Goal: Browse casually

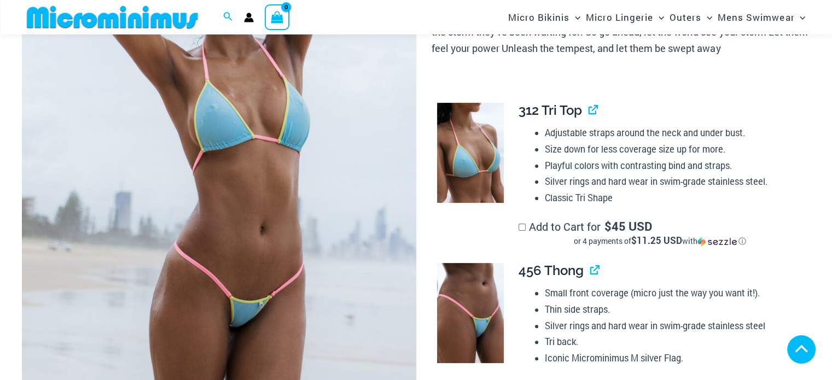
scroll to position [702, 0]
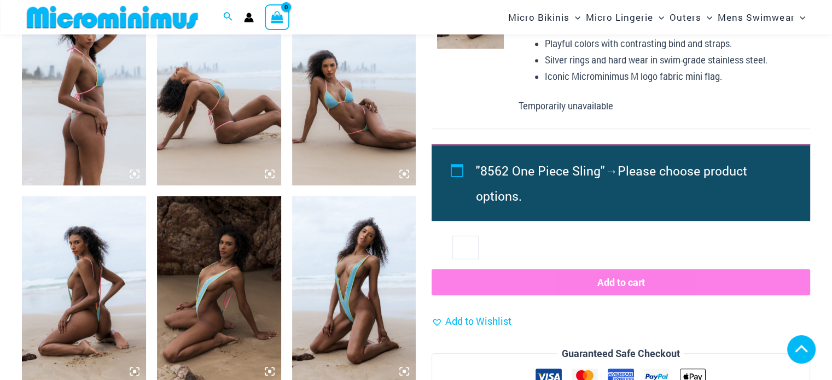
click at [136, 366] on icon at bounding box center [135, 371] width 10 height 10
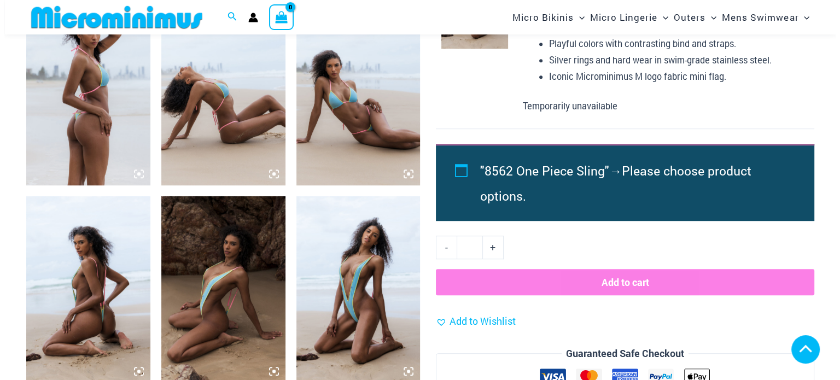
scroll to position [1700, 0]
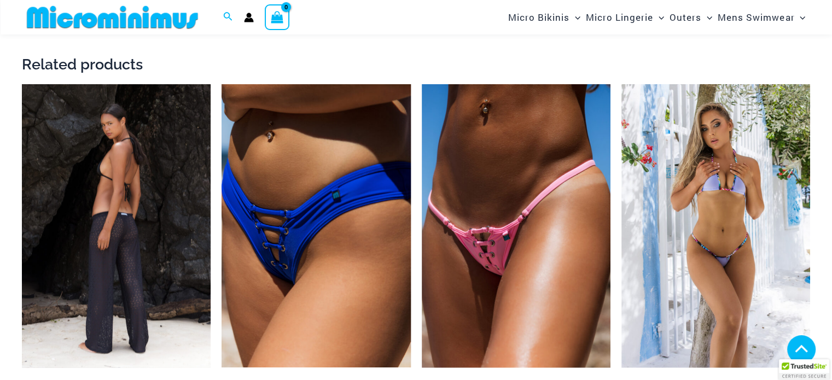
click at [117, 207] on img at bounding box center [116, 225] width 189 height 283
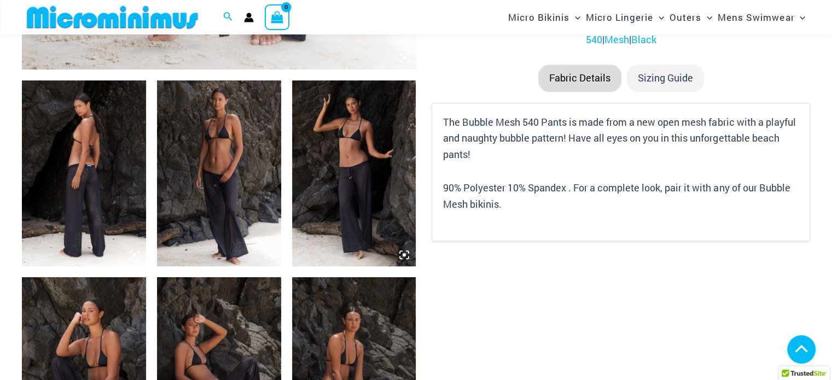
scroll to position [1000, 0]
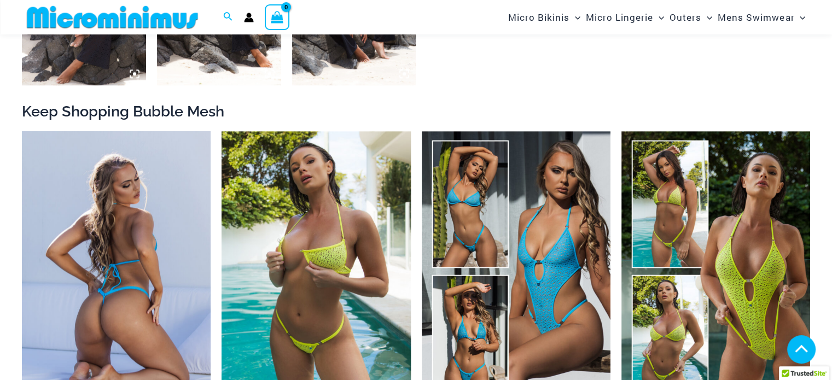
click at [129, 174] on img at bounding box center [116, 272] width 189 height 283
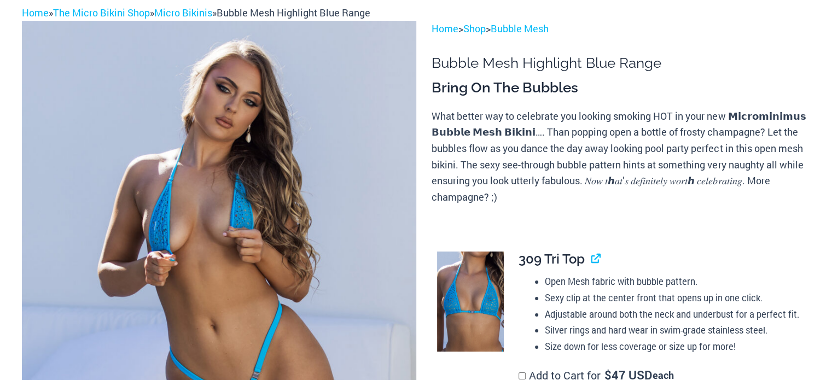
scroll to position [89, 0]
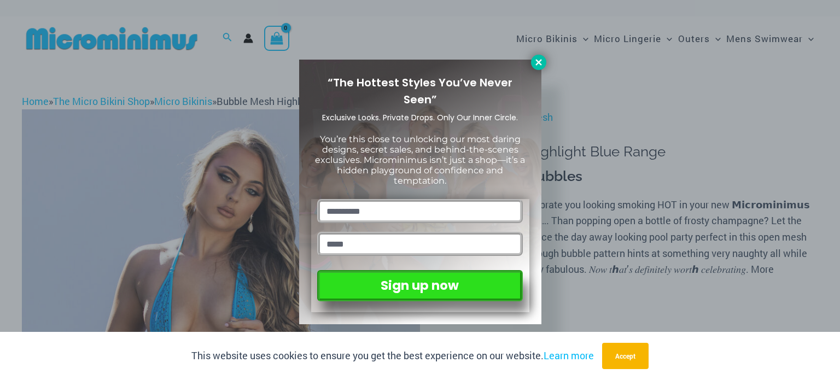
click at [538, 57] on icon at bounding box center [539, 62] width 10 height 10
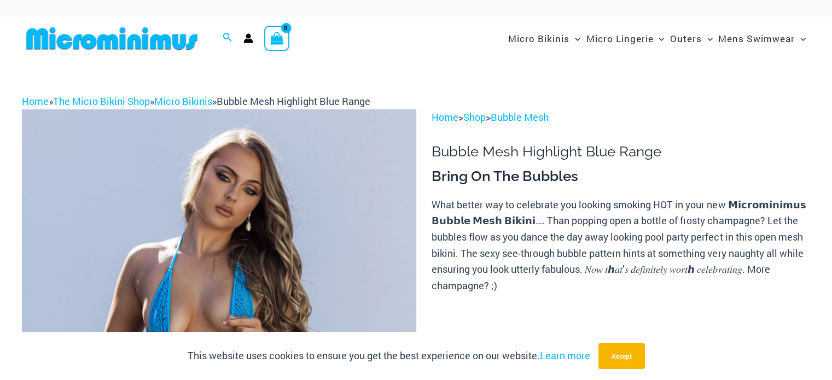
click at [109, 44] on img at bounding box center [112, 38] width 180 height 25
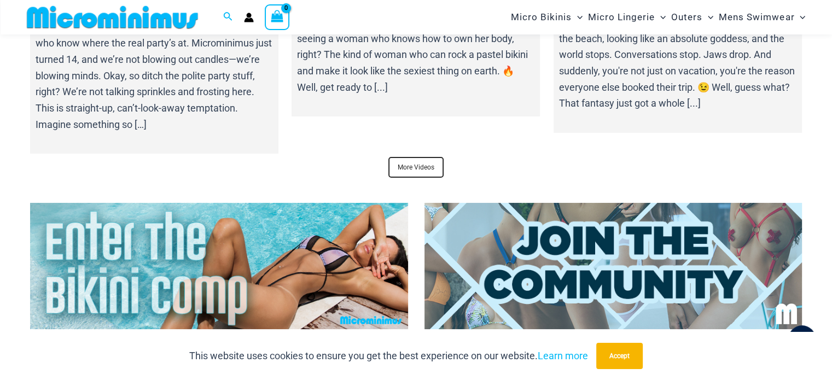
scroll to position [4148, 0]
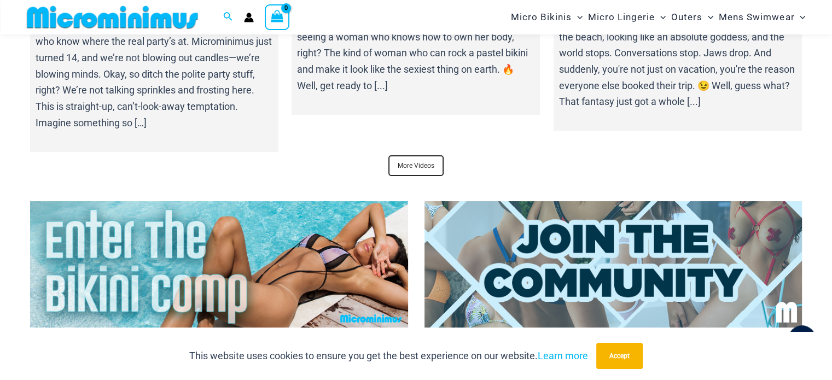
click at [303, 203] on img at bounding box center [219, 264] width 378 height 126
